Goal: Information Seeking & Learning: Find specific fact

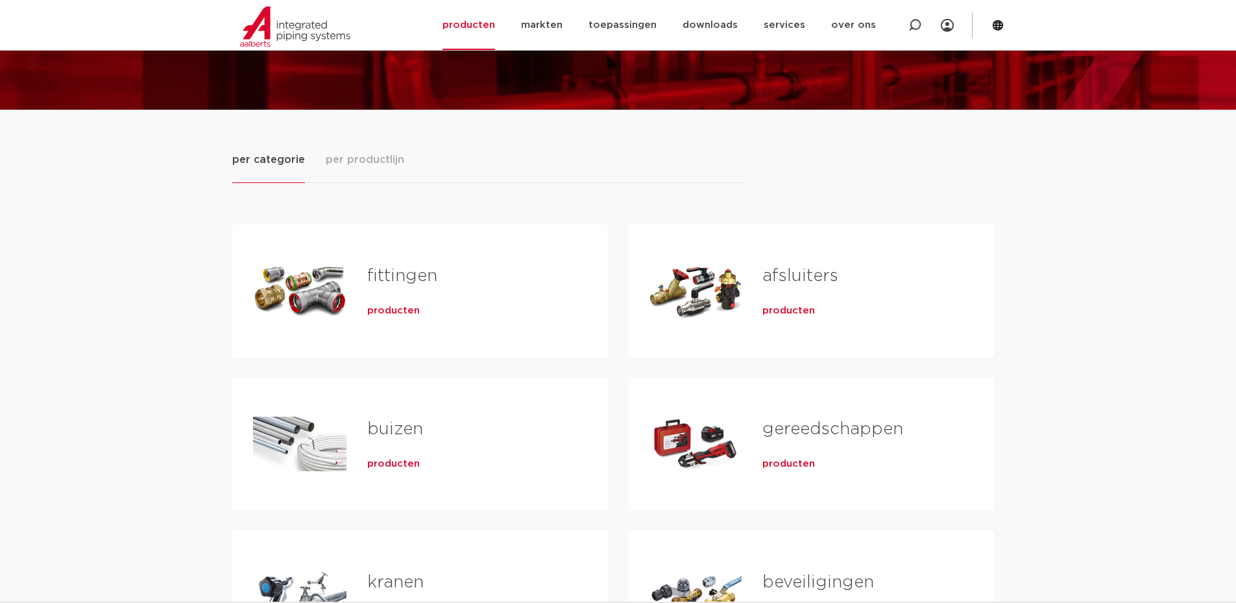
scroll to position [65, 0]
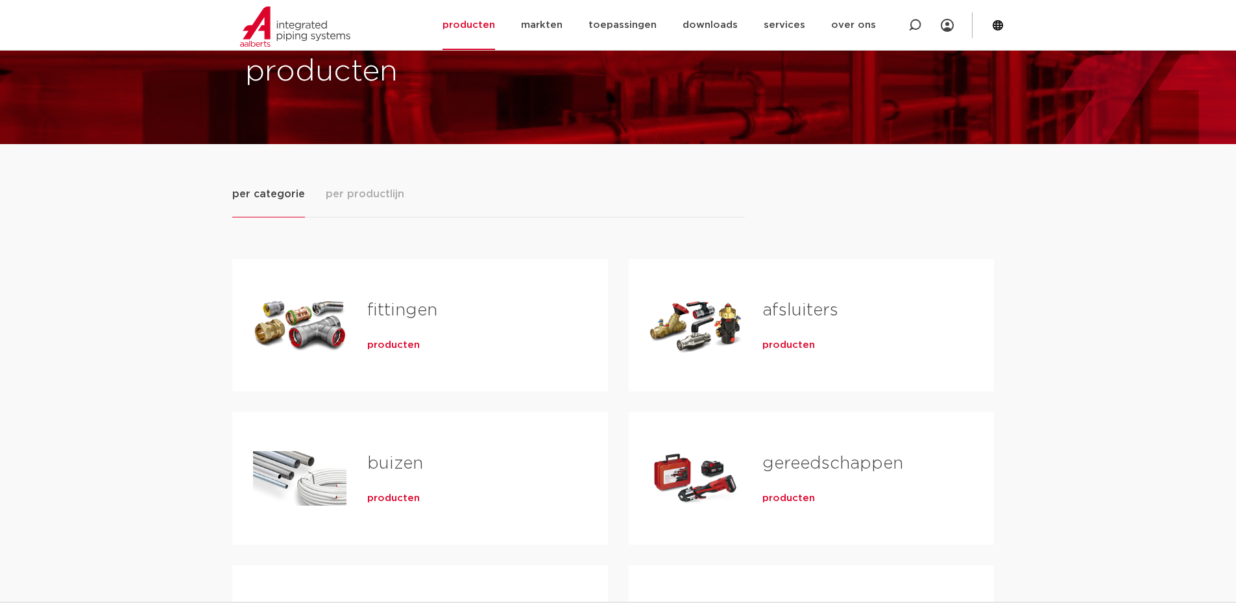
click at [396, 333] on div "producten" at bounding box center [466, 342] width 199 height 18
click at [393, 344] on span "producten" at bounding box center [393, 345] width 53 height 13
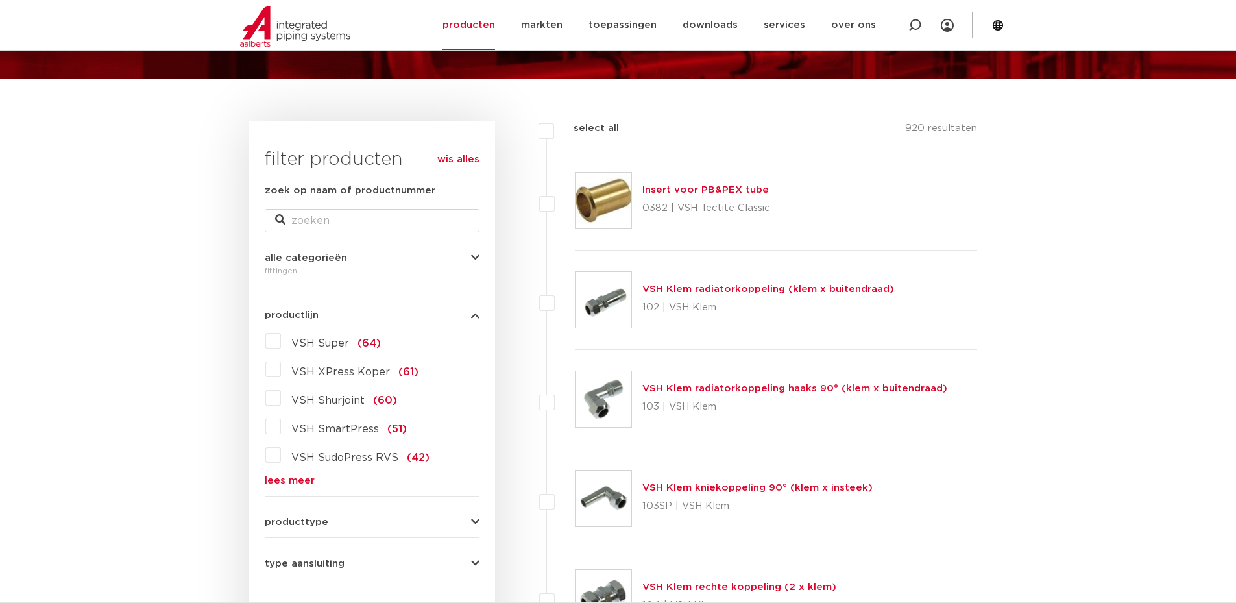
click at [281, 368] on label "VSH XPress Koper (61)" at bounding box center [350, 369] width 138 height 21
click at [0, 0] on input "VSH XPress Koper (61)" at bounding box center [0, 0] width 0 height 0
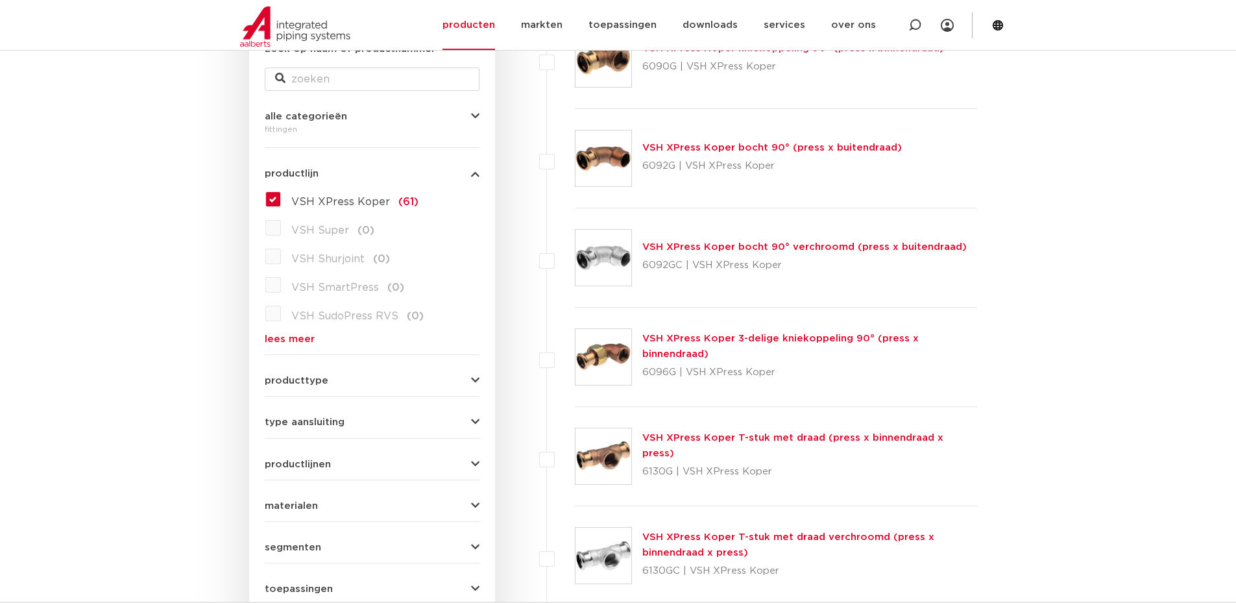
scroll to position [195, 0]
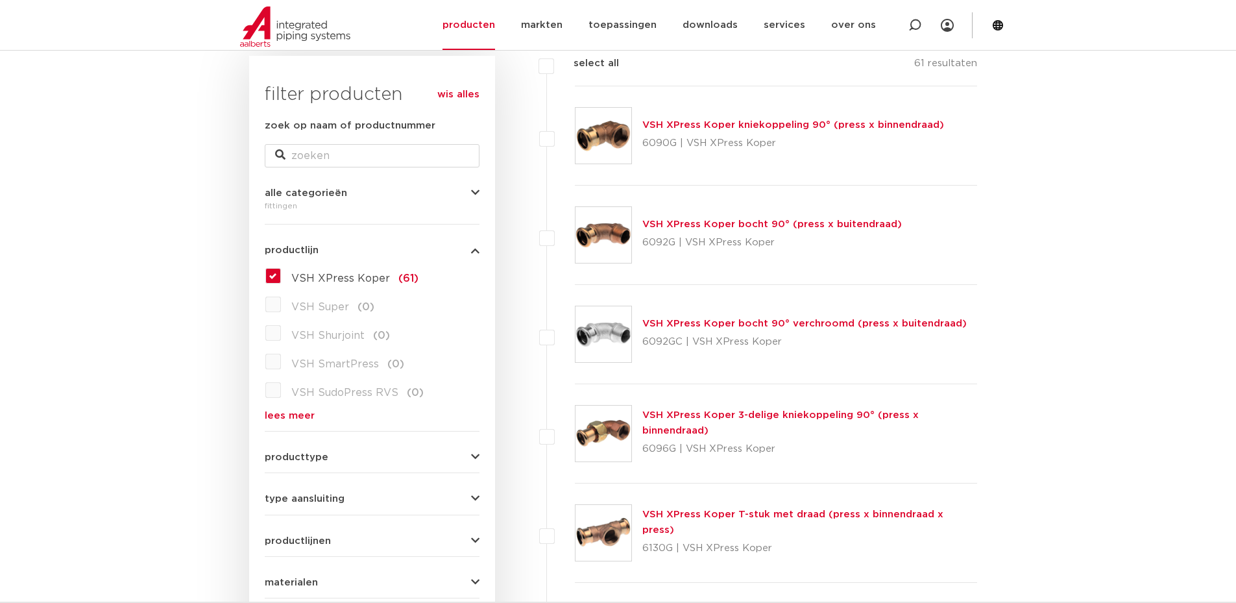
click at [692, 123] on link "VSH XPress Koper kniekoppeling 90° (press x binnendraad)" at bounding box center [793, 125] width 302 height 10
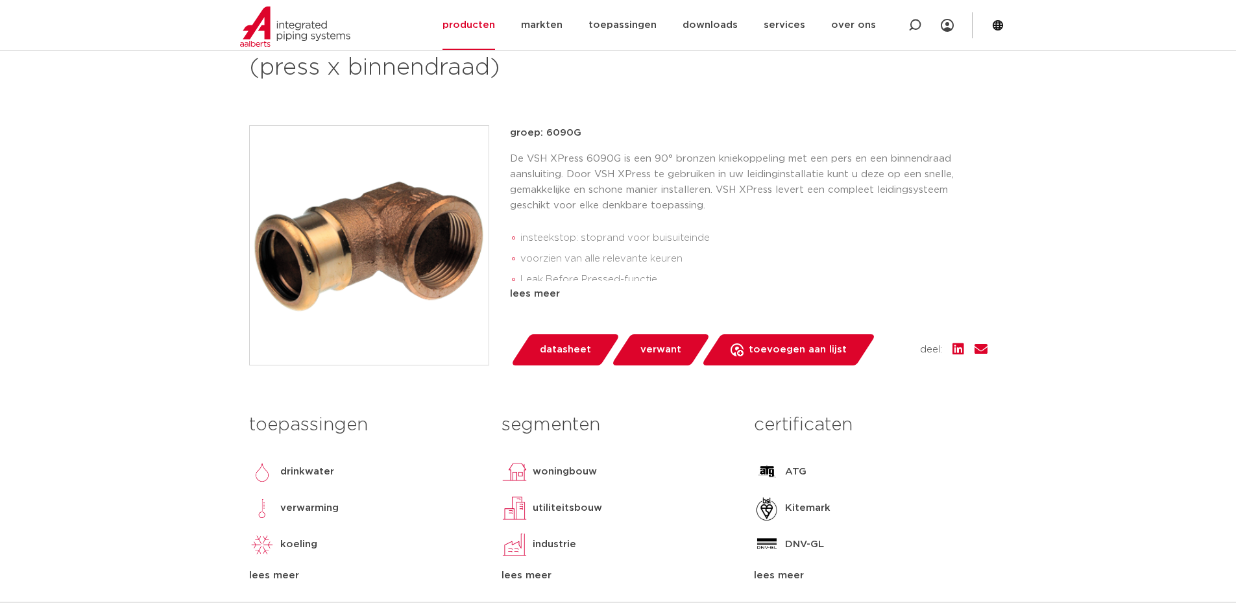
scroll to position [259, 0]
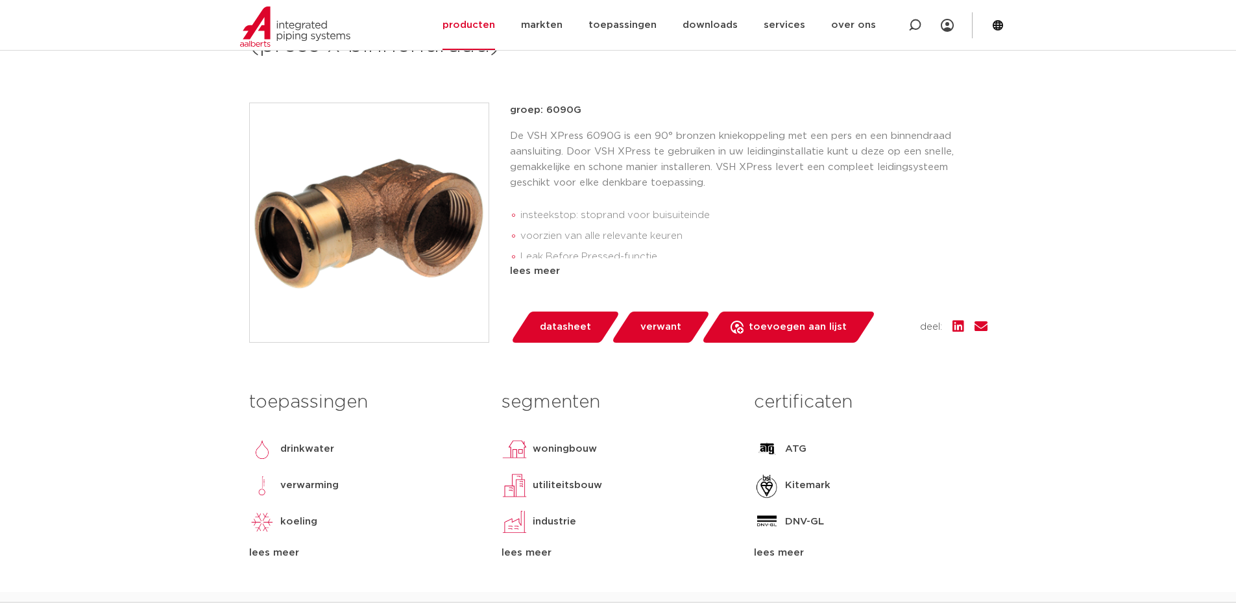
click at [556, 112] on p "groep: 6090G" at bounding box center [748, 111] width 477 height 16
copy p "6090G"
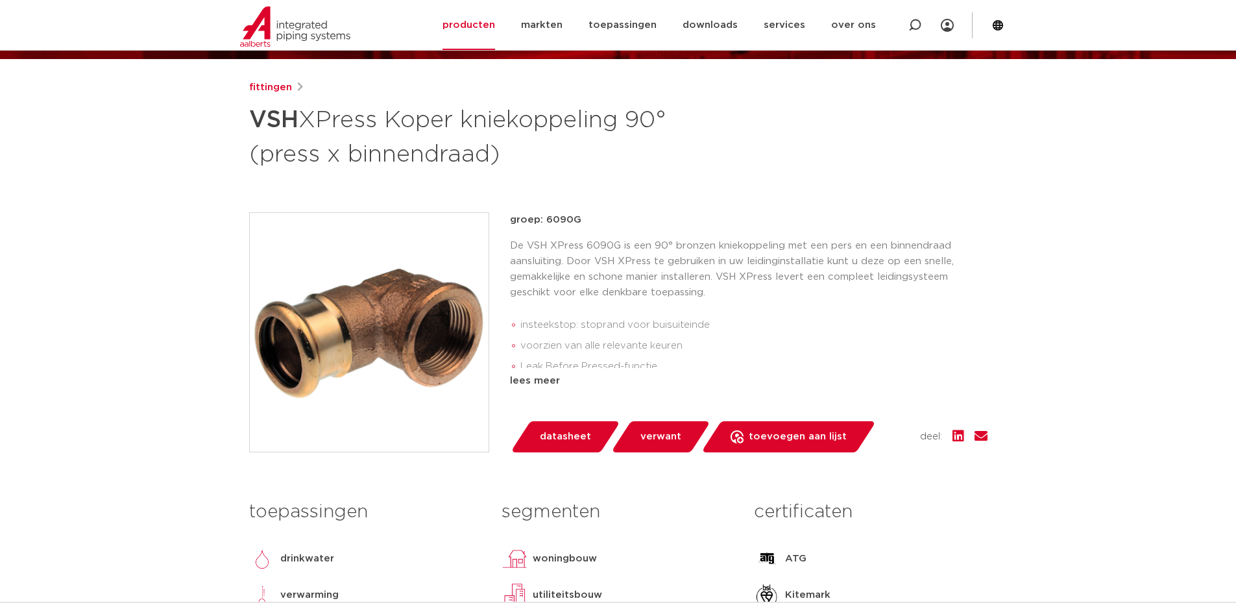
scroll to position [130, 0]
